Goal: Book appointment/travel/reservation

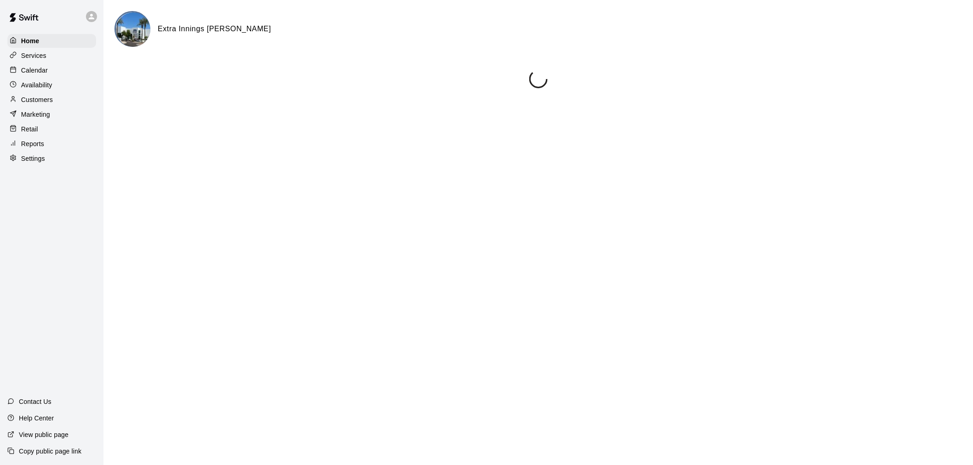
click at [53, 77] on div "Calendar" at bounding box center [51, 70] width 89 height 14
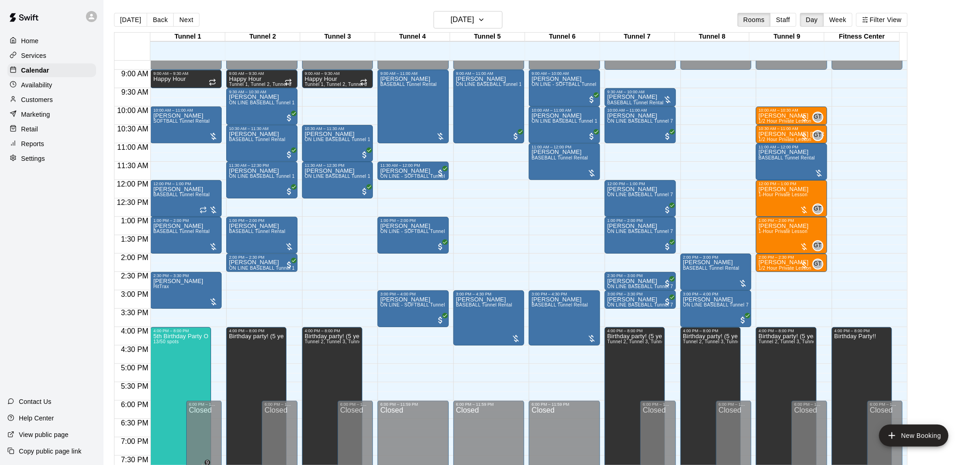
scroll to position [271, 0]
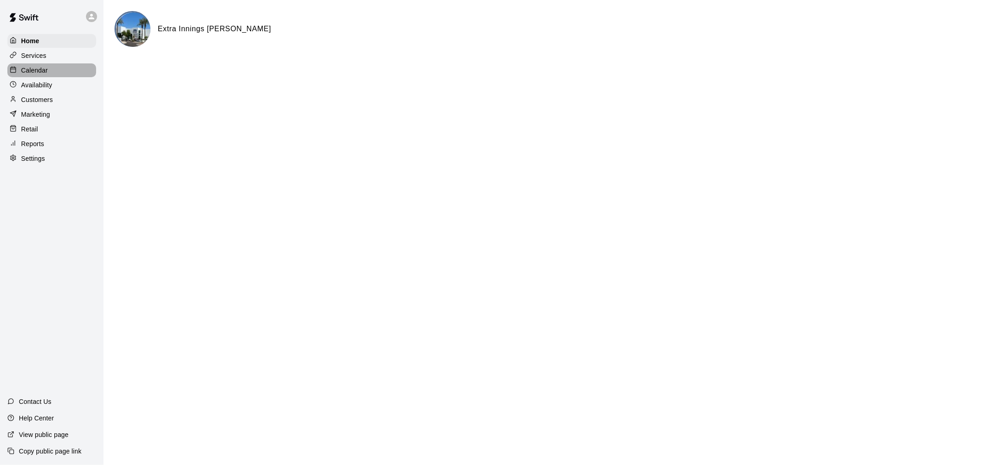
click at [79, 70] on div "Calendar" at bounding box center [51, 70] width 89 height 14
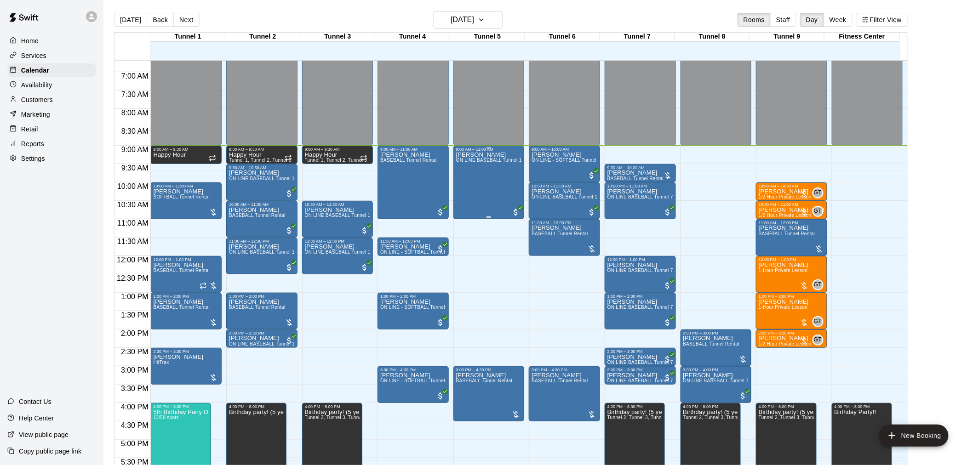
scroll to position [263, 0]
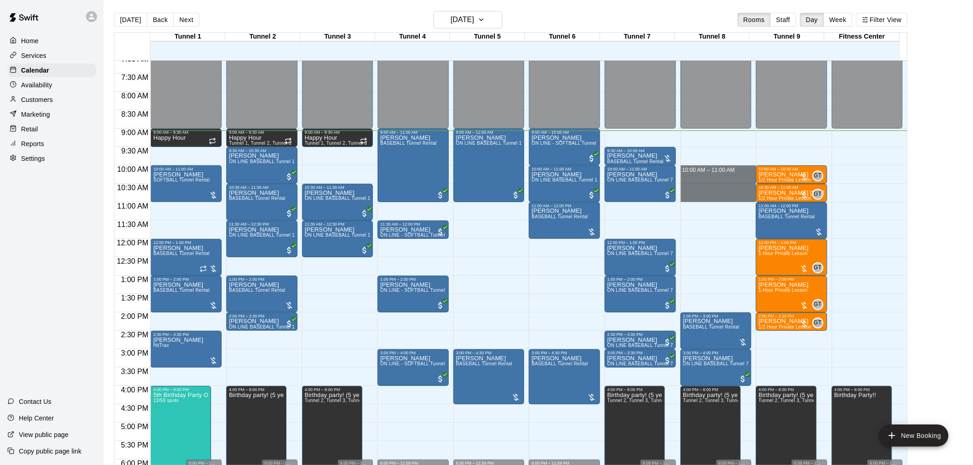
drag, startPoint x: 700, startPoint y: 166, endPoint x: 715, endPoint y: 195, distance: 32.7
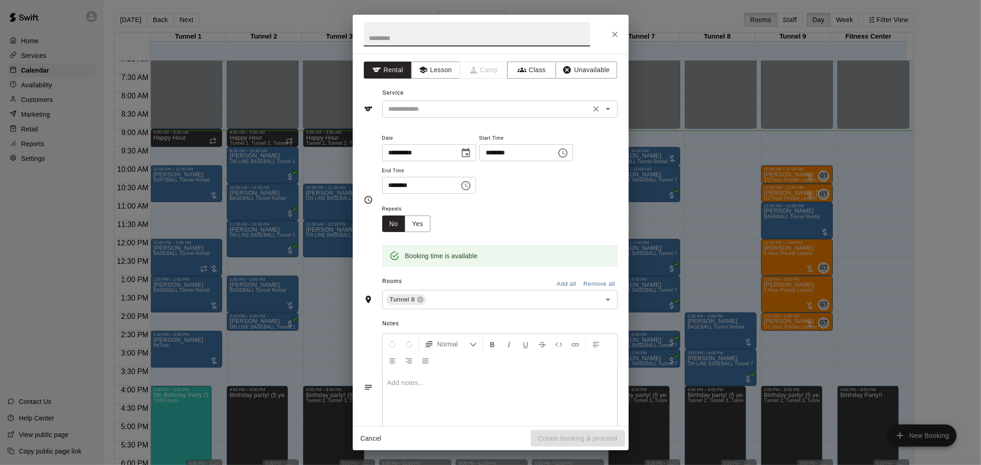
click at [470, 110] on input "text" at bounding box center [486, 108] width 203 height 11
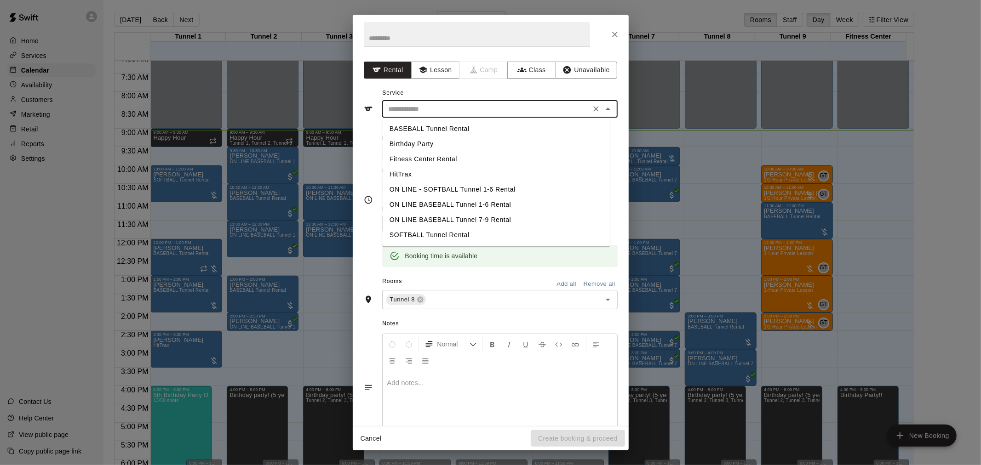
click at [467, 126] on li "BASEBALL Tunnel Rental" at bounding box center [496, 128] width 228 height 15
type input "**********"
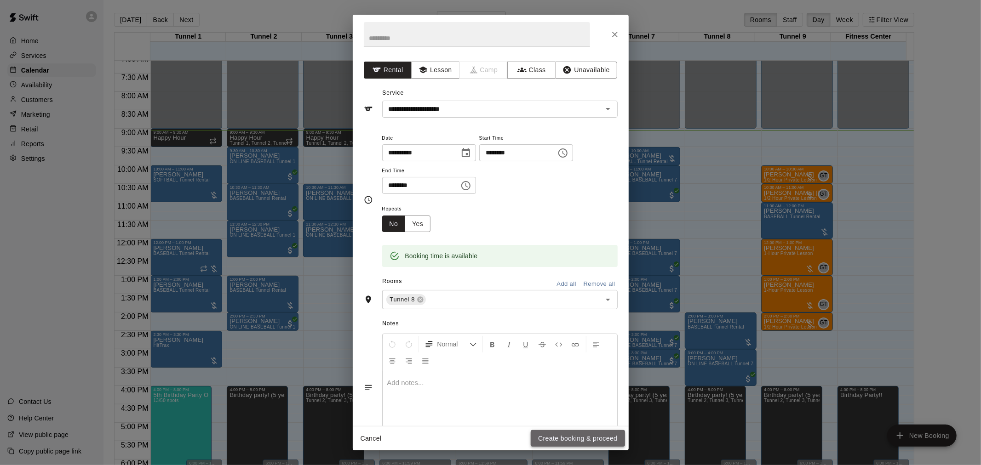
click at [584, 442] on button "Create booking & proceed" at bounding box center [578, 438] width 94 height 17
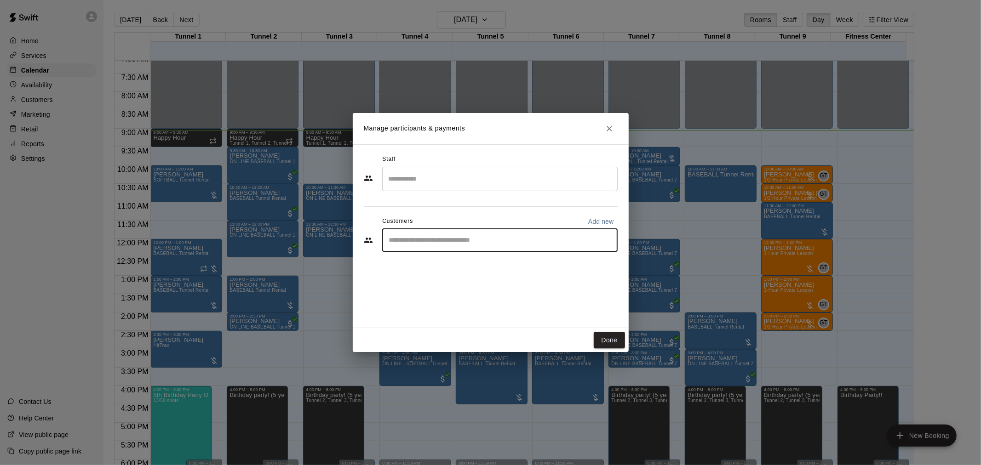
drag, startPoint x: 463, startPoint y: 237, endPoint x: 571, endPoint y: 257, distance: 109.3
click at [470, 249] on div "​" at bounding box center [499, 240] width 235 height 23
type input "*******"
click at [496, 259] on div "Bo Coffman [EMAIL_ADDRESS][PERSON_NAME][DOMAIN_NAME]" at bounding box center [509, 267] width 202 height 20
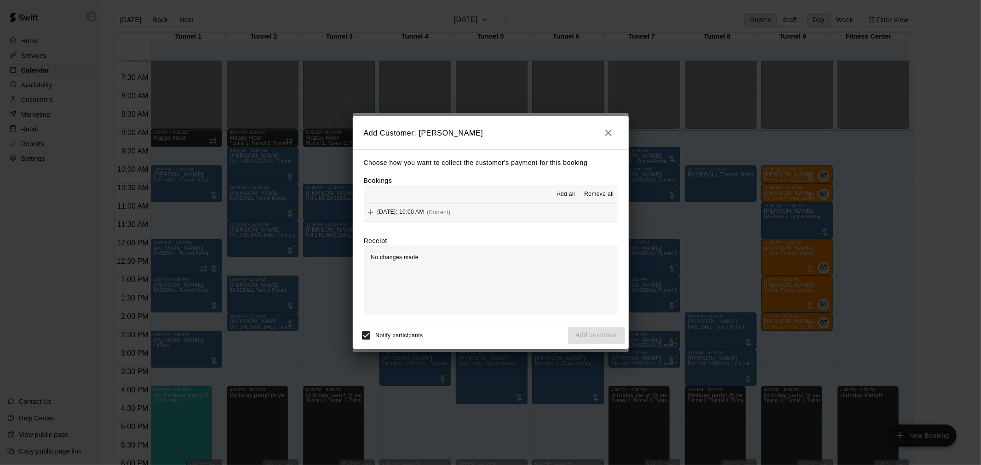
click at [517, 218] on button "[DATE]: 10:00 AM (Current)" at bounding box center [491, 212] width 254 height 17
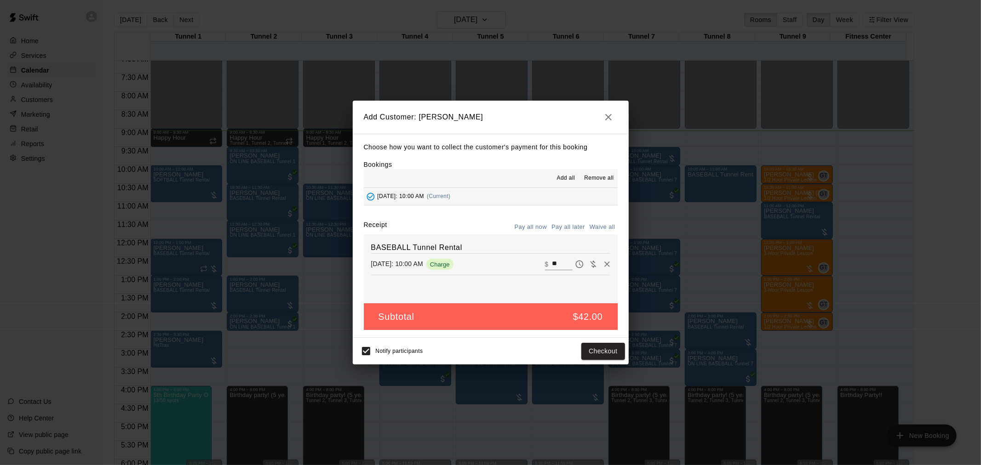
click at [579, 228] on button "Pay all later" at bounding box center [568, 227] width 38 height 14
click at [589, 347] on button "Add customer" at bounding box center [596, 351] width 57 height 17
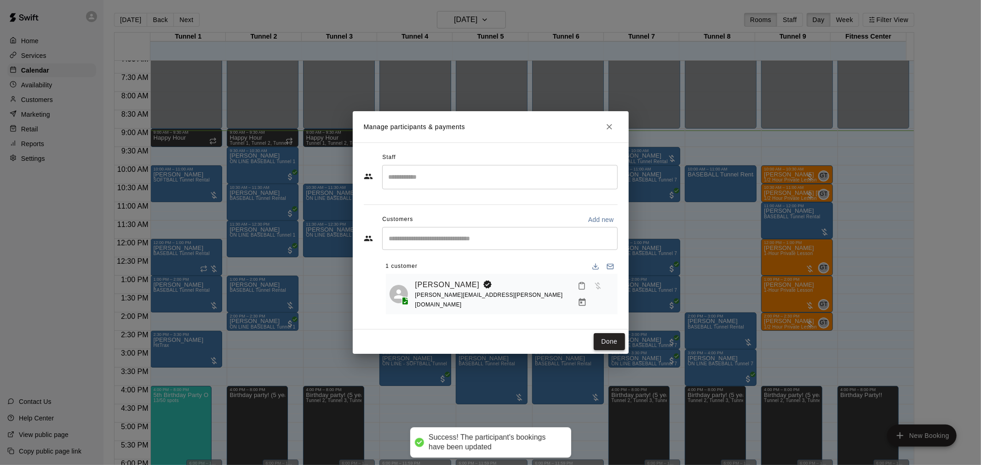
click at [605, 339] on button "Done" at bounding box center [609, 341] width 31 height 17
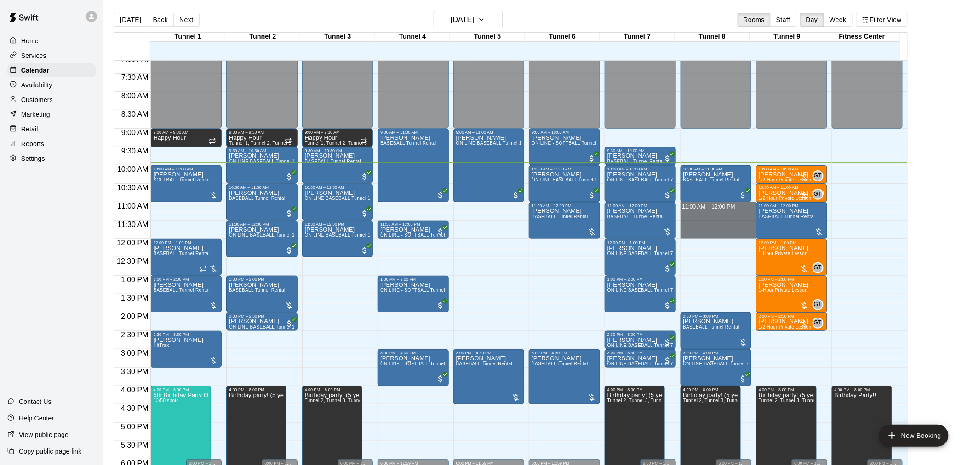
drag, startPoint x: 708, startPoint y: 204, endPoint x: 709, endPoint y: 233, distance: 29.0
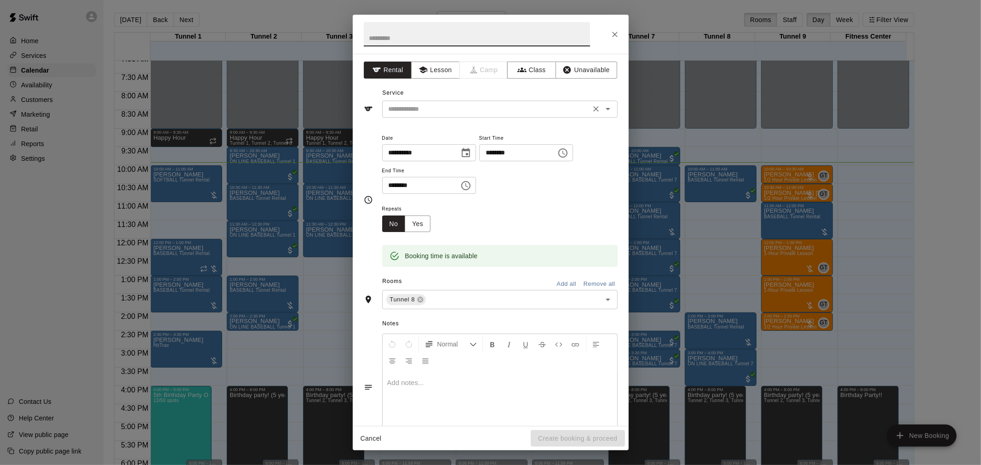
click at [523, 113] on input "text" at bounding box center [486, 108] width 203 height 11
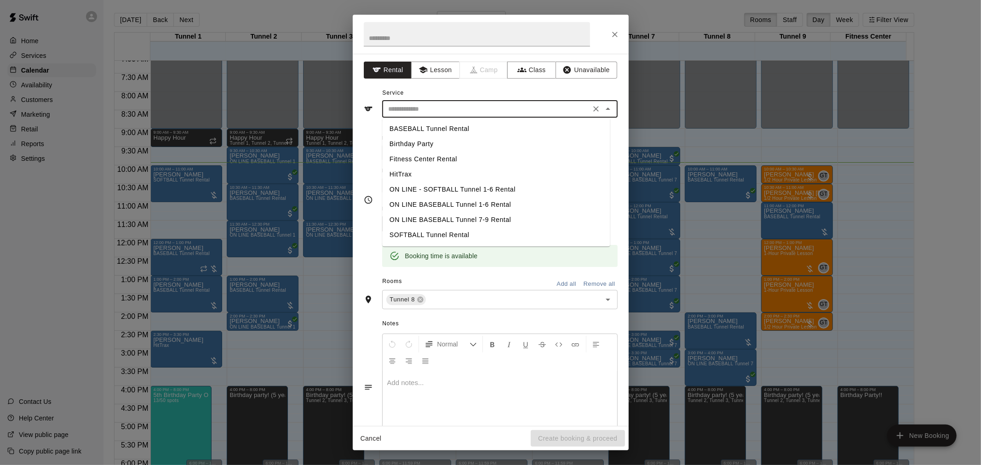
click at [496, 125] on li "BASEBALL Tunnel Rental" at bounding box center [496, 128] width 228 height 15
type input "**********"
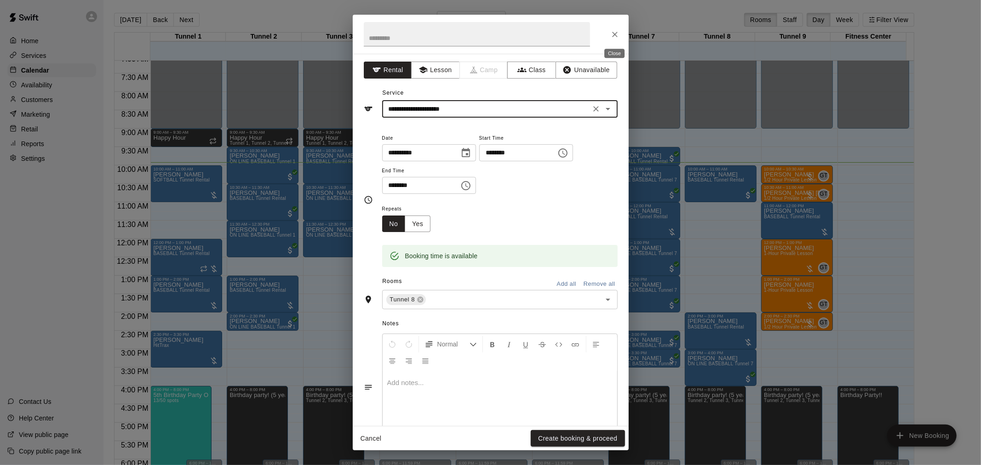
click at [618, 37] on icon "Close" at bounding box center [614, 34] width 9 height 9
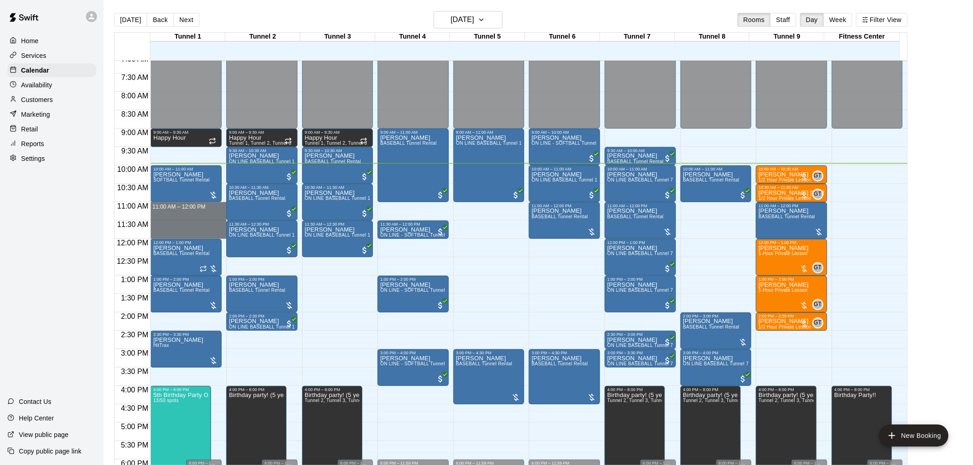
drag, startPoint x: 177, startPoint y: 203, endPoint x: 172, endPoint y: 235, distance: 32.6
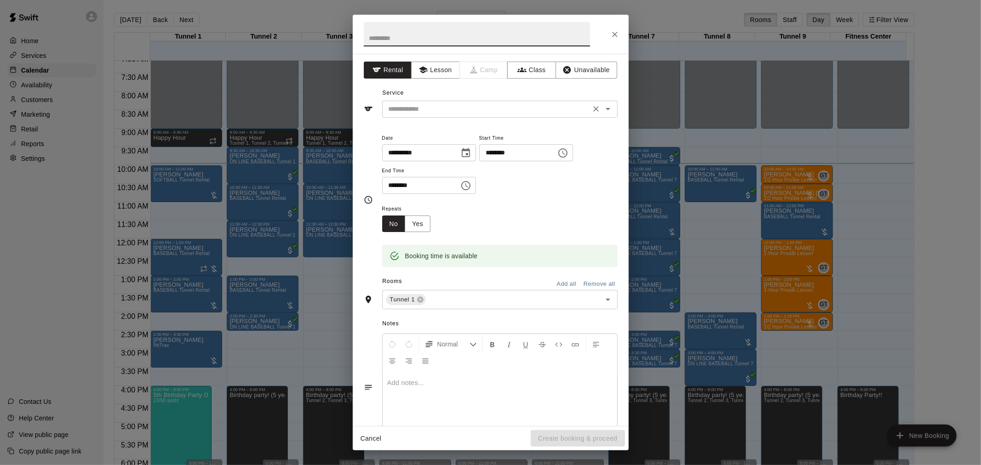
click at [454, 108] on input "text" at bounding box center [486, 108] width 203 height 11
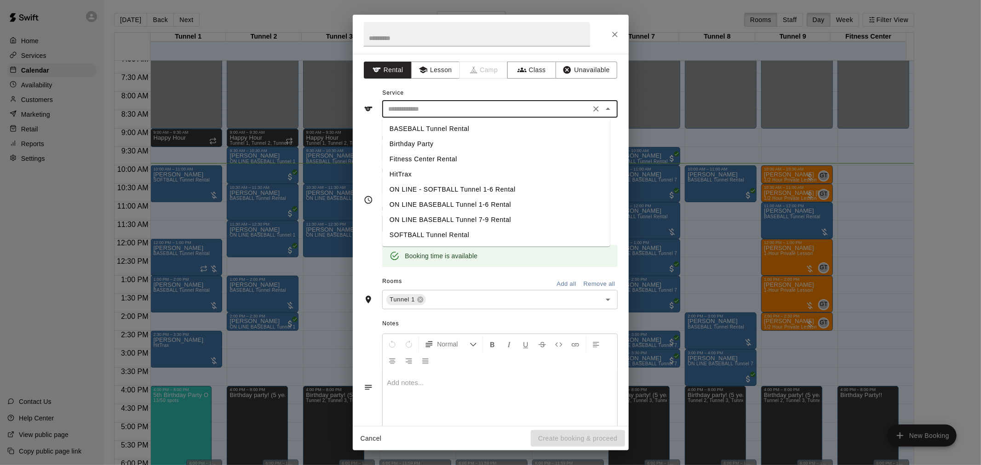
click at [451, 123] on li "BASEBALL Tunnel Rental" at bounding box center [496, 128] width 228 height 15
type input "**********"
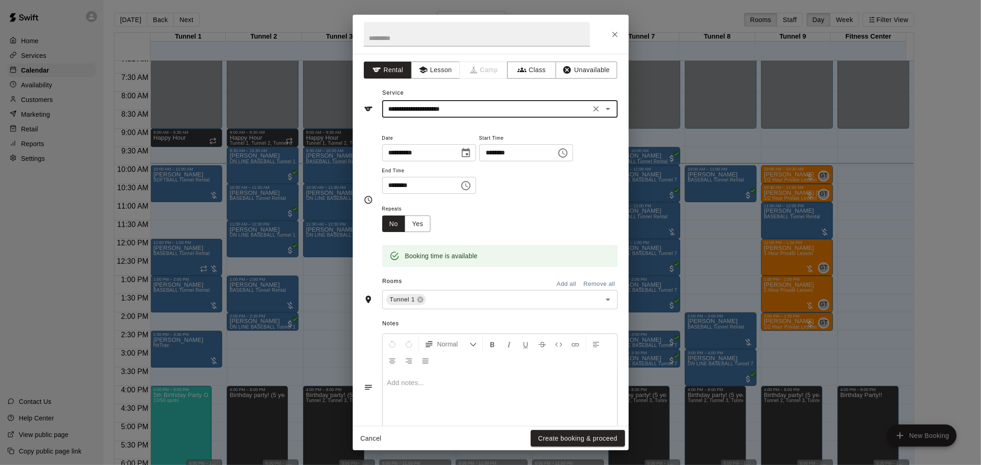
drag, startPoint x: 557, startPoint y: 437, endPoint x: 576, endPoint y: 380, distance: 60.2
click at [557, 436] on button "Create booking & proceed" at bounding box center [578, 438] width 94 height 17
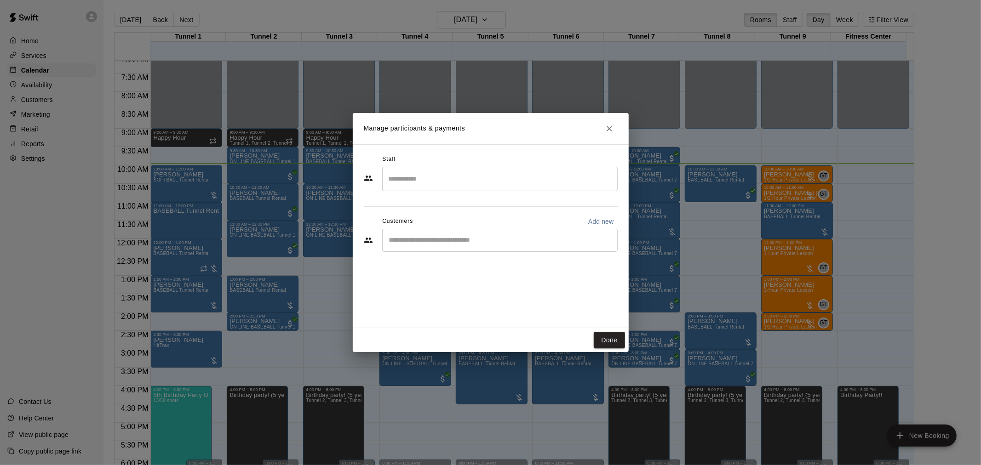
click at [459, 234] on div "​" at bounding box center [499, 240] width 235 height 23
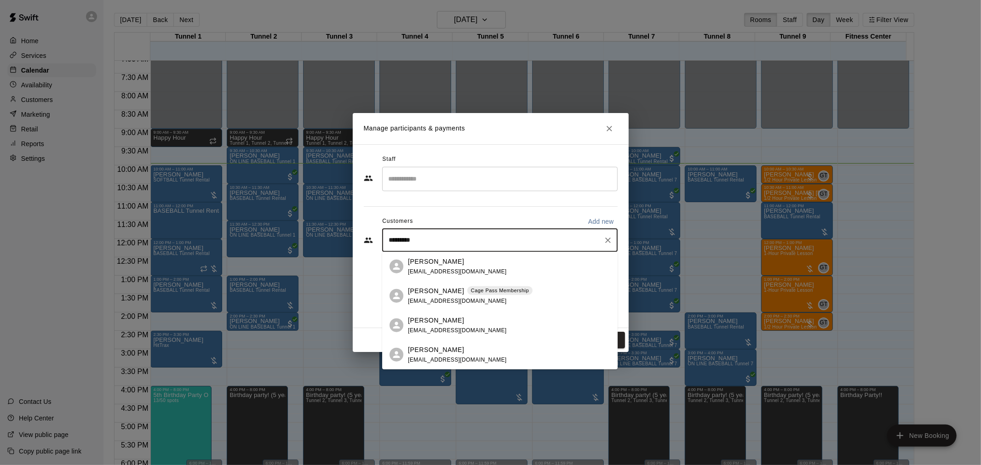
type input "**********"
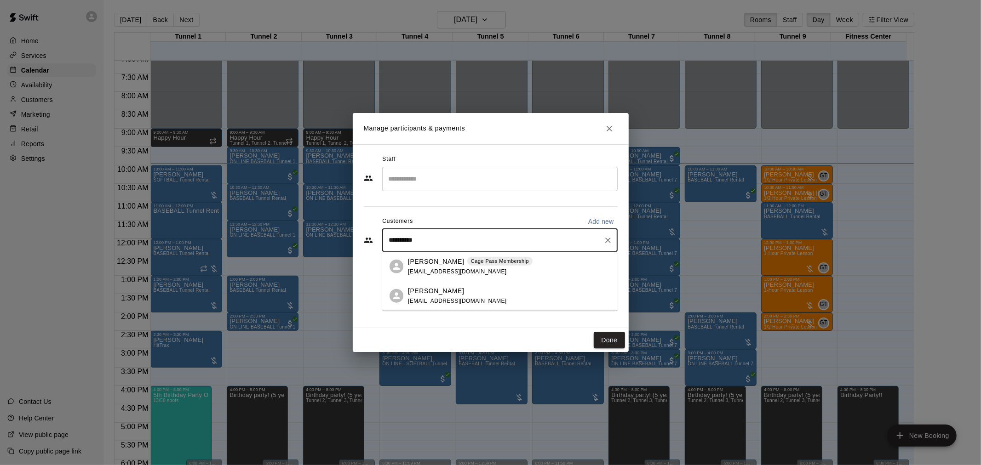
click at [483, 256] on div "[PERSON_NAME] Cage Pass Membership [EMAIL_ADDRESS][DOMAIN_NAME]" at bounding box center [499, 266] width 235 height 29
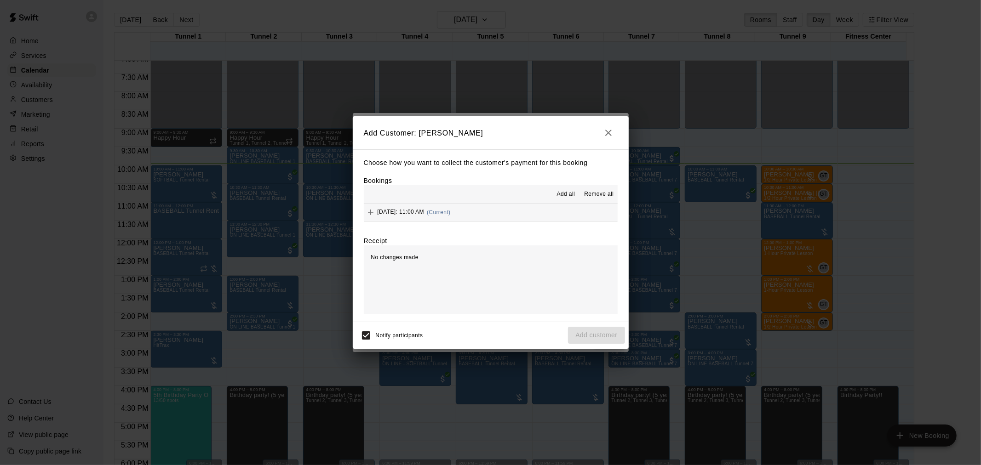
click at [495, 213] on button "[DATE]: 11:00 AM (Current)" at bounding box center [491, 212] width 254 height 17
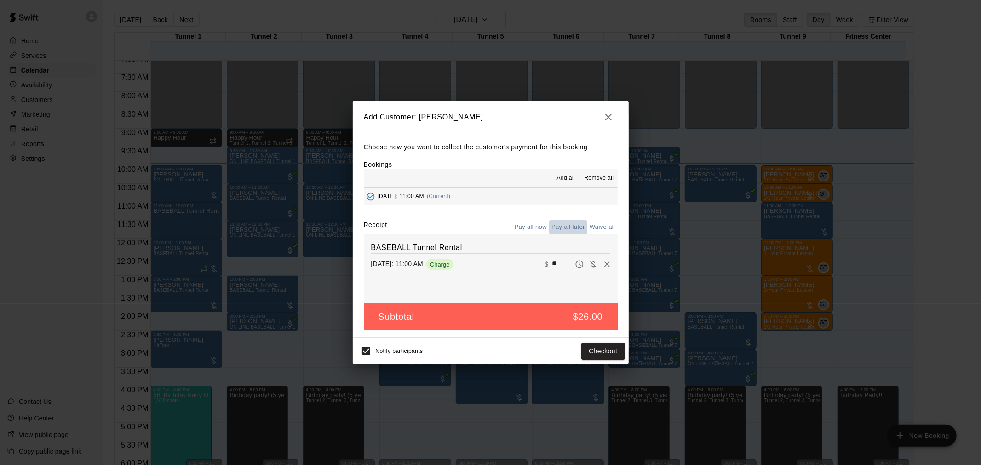
click at [572, 228] on button "Pay all later" at bounding box center [568, 227] width 38 height 14
click at [607, 351] on button "Add customer" at bounding box center [596, 351] width 57 height 17
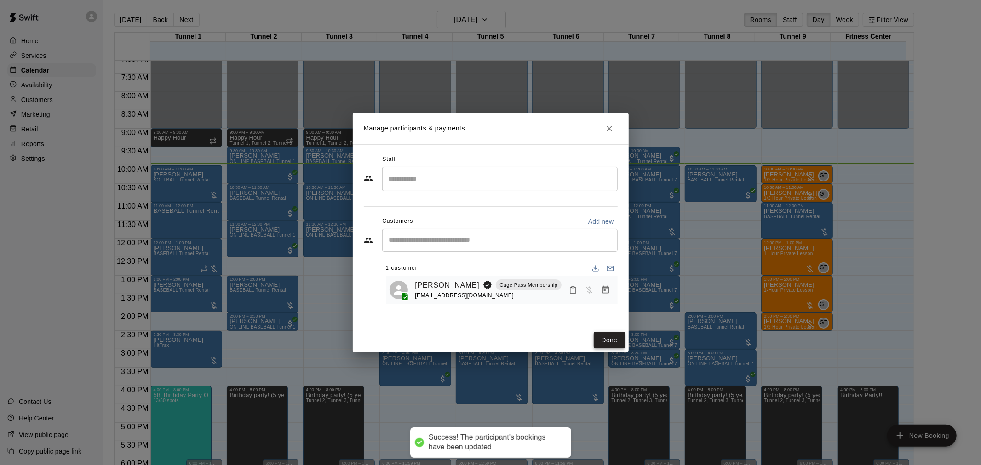
click at [606, 345] on button "Done" at bounding box center [609, 340] width 31 height 17
